Goal: Task Accomplishment & Management: Manage account settings

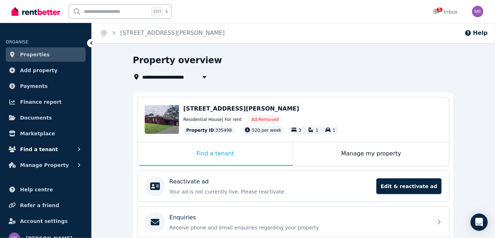
click at [37, 152] on span "Find a tenant" at bounding box center [39, 149] width 38 height 9
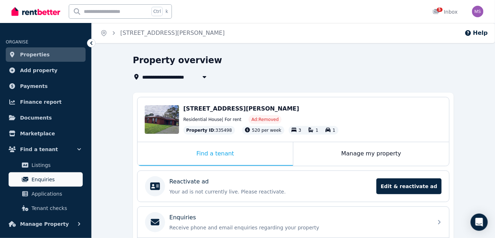
click at [43, 181] on span "Enquiries" at bounding box center [56, 179] width 48 height 9
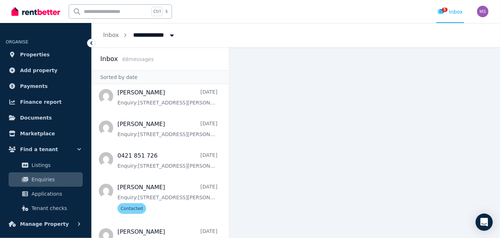
scroll to position [238, 0]
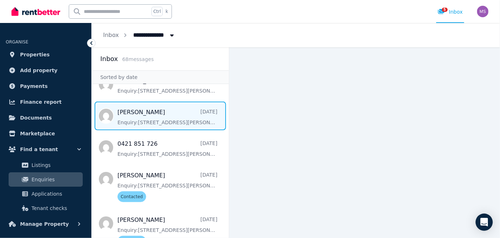
click at [169, 127] on span "Message list" at bounding box center [160, 115] width 137 height 29
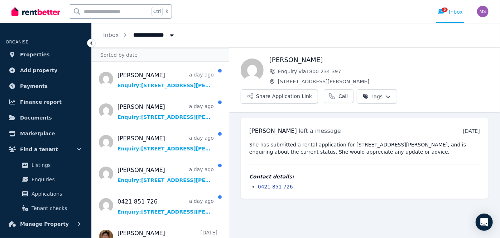
scroll to position [39, 0]
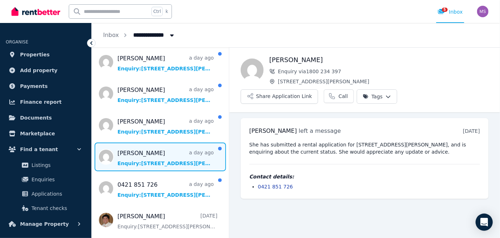
click at [157, 163] on span "Message list" at bounding box center [160, 156] width 137 height 29
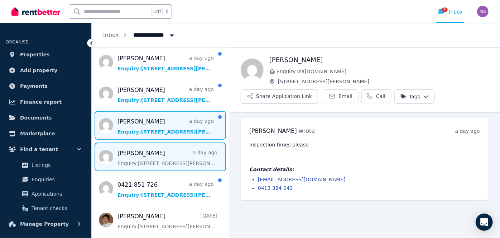
click at [158, 138] on span "Message list" at bounding box center [160, 125] width 137 height 29
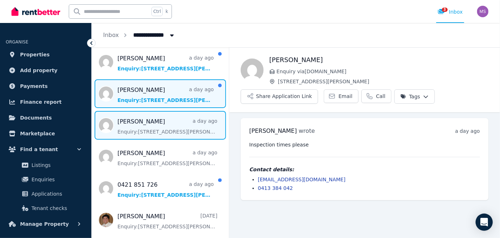
click at [159, 100] on span "Message list" at bounding box center [160, 93] width 137 height 29
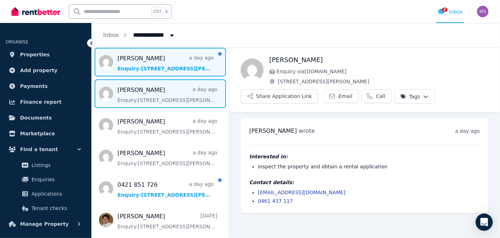
click at [146, 69] on span "Message list" at bounding box center [160, 62] width 137 height 29
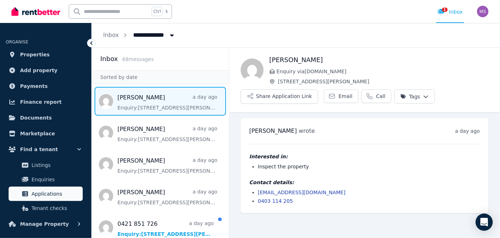
click at [33, 196] on span "Applications" at bounding box center [56, 193] width 48 height 9
